Goal: Information Seeking & Learning: Learn about a topic

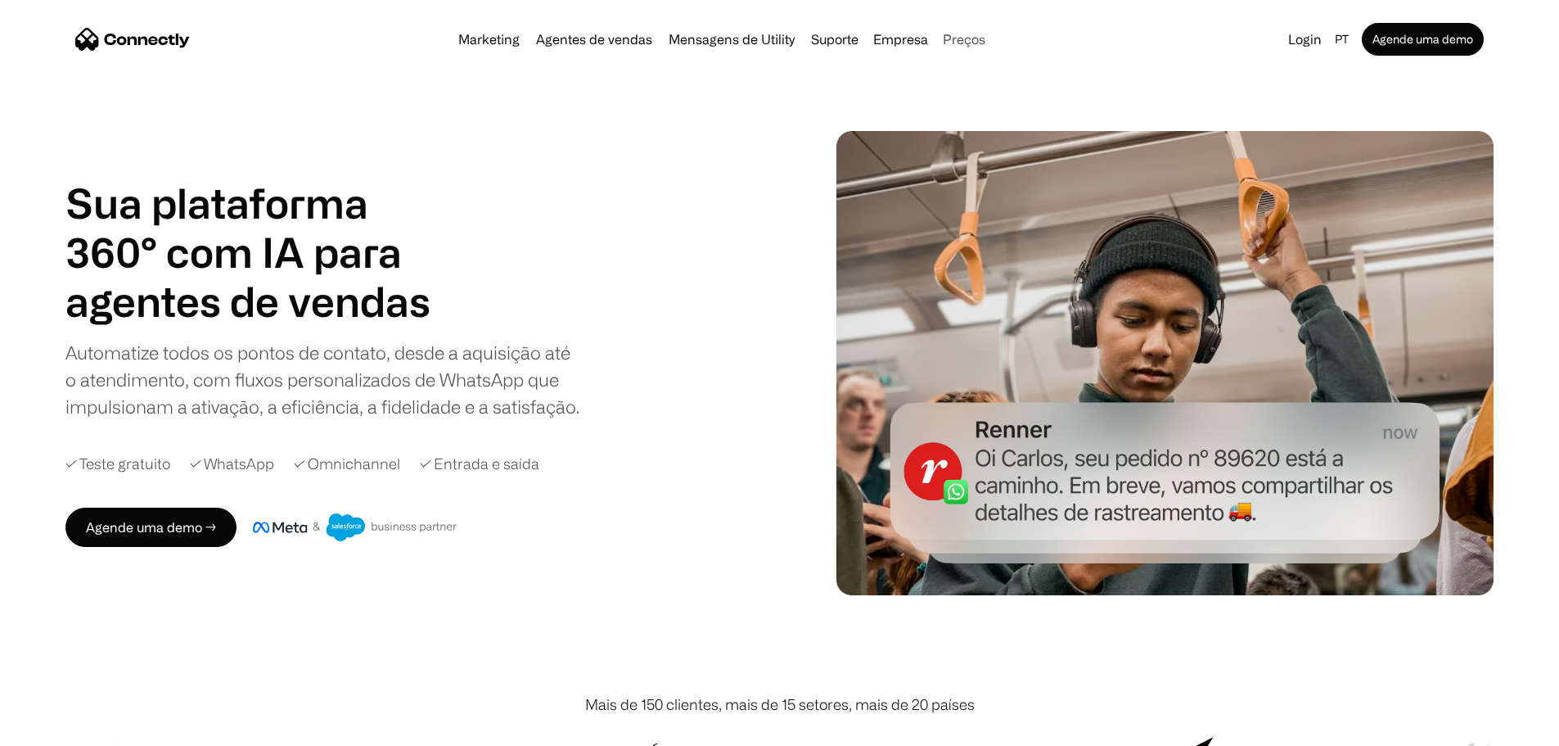
click at [972, 43] on link "Preços" at bounding box center [964, 39] width 56 height 13
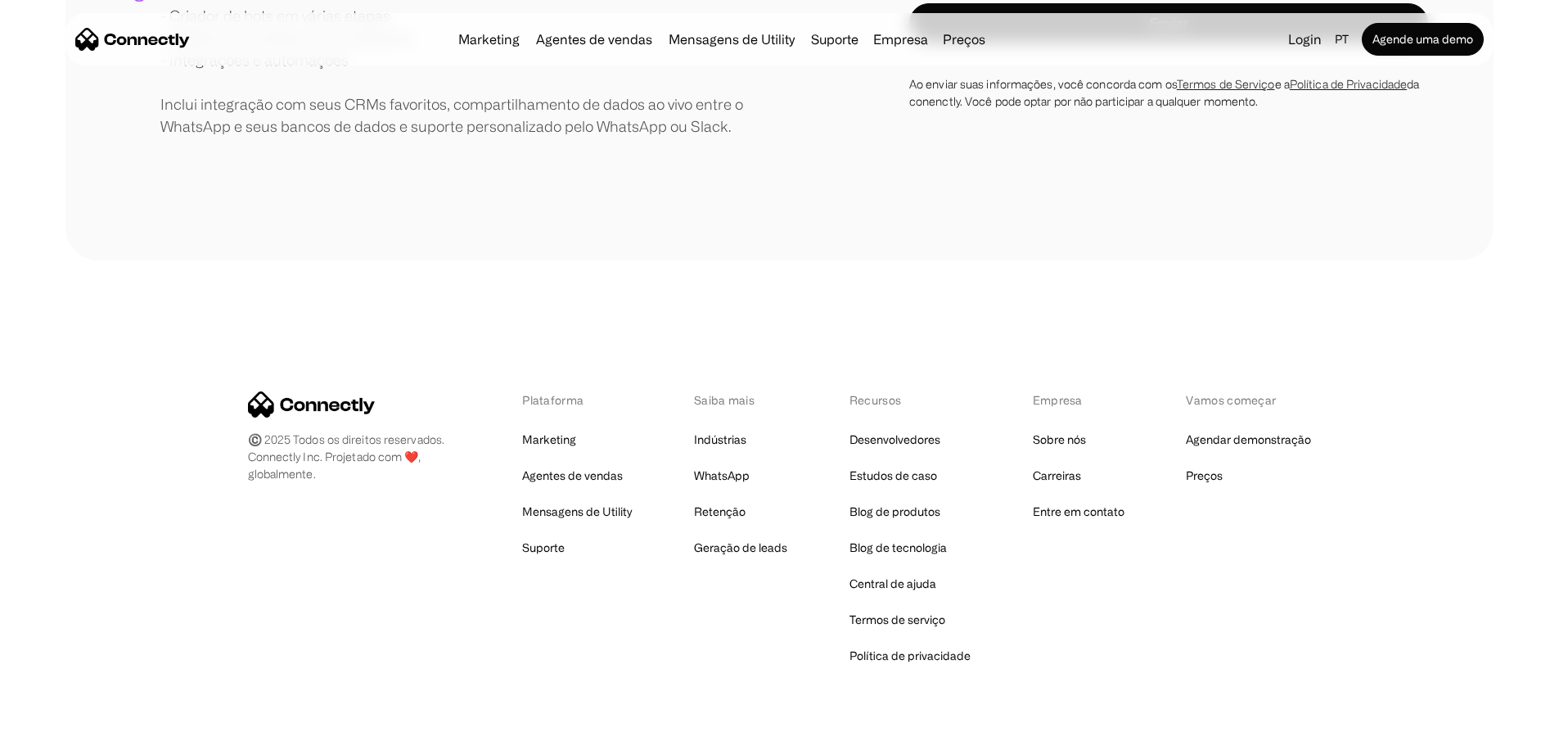
scroll to position [779, 0]
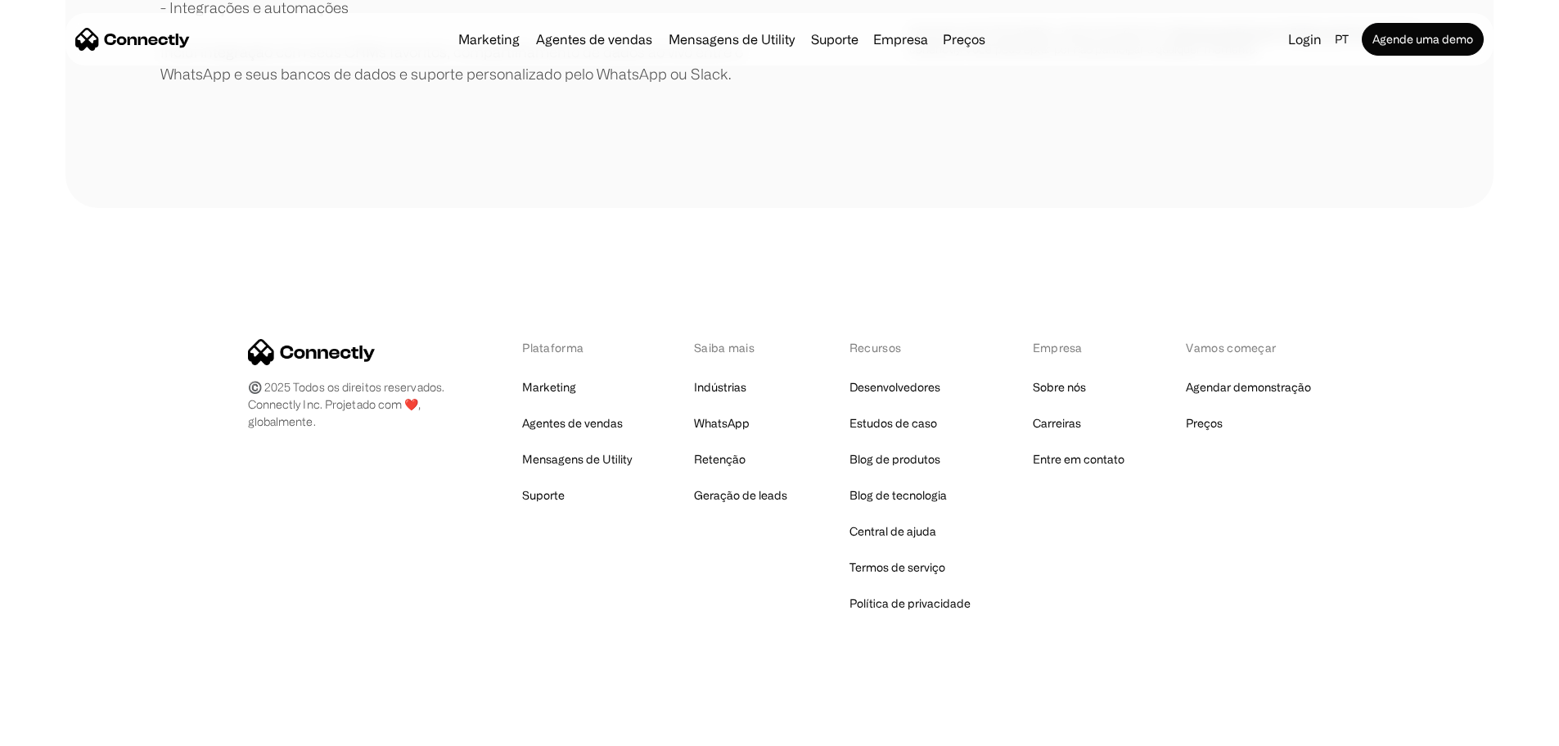
click at [417, 566] on div "Plataforma Marketing Agentes de vendas Mensagens de Utility Suporte Saiba mais …" at bounding box center [780, 477] width 1064 height 276
click at [706, 422] on link "WhatsApp" at bounding box center [722, 423] width 56 height 23
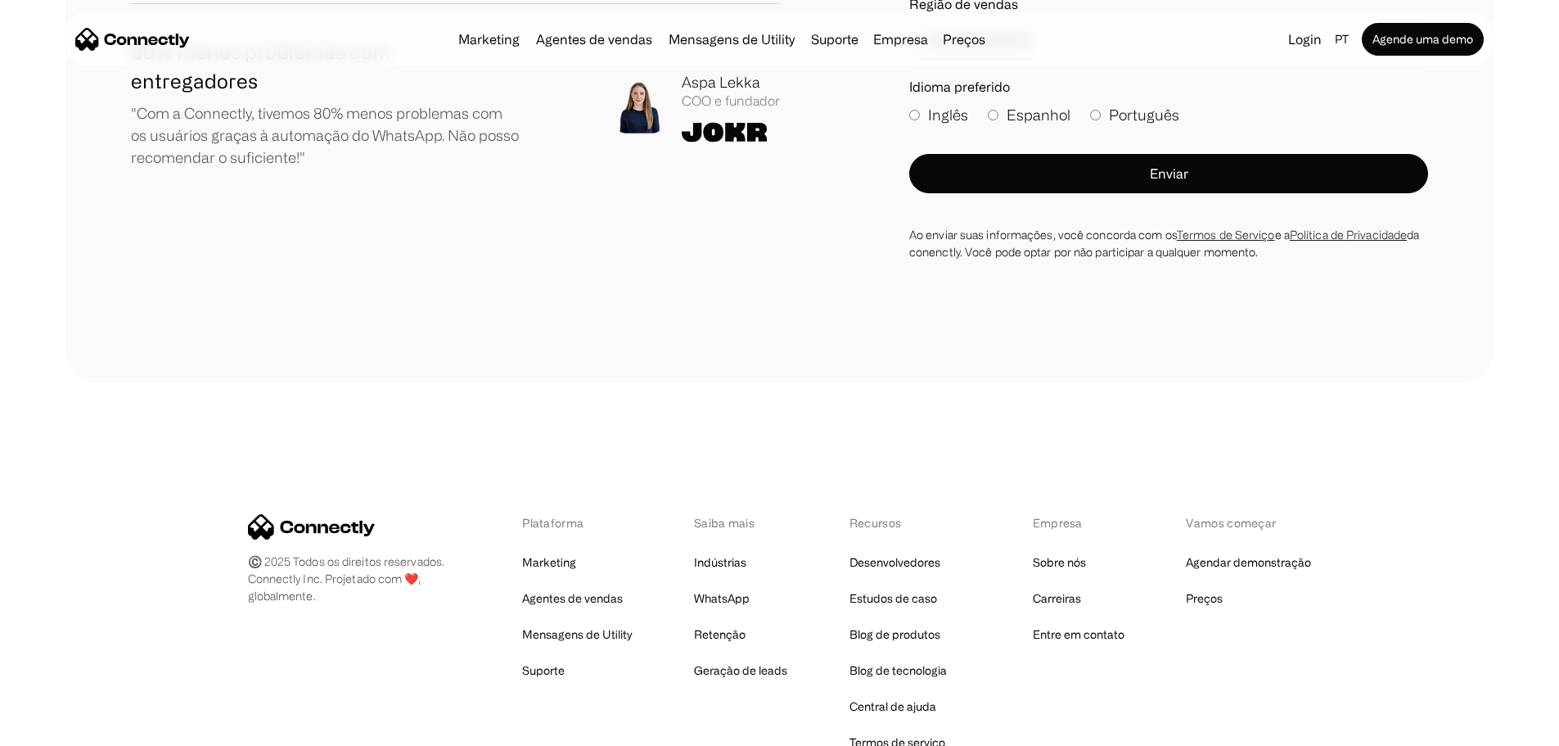
scroll to position [5739, 0]
